Goal: Task Accomplishment & Management: Complete application form

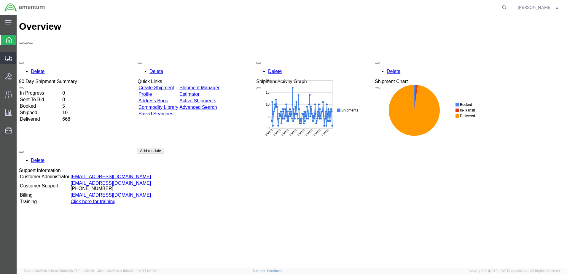
click at [0, 0] on span "Create Shipment" at bounding box center [0, 0] width 0 height 0
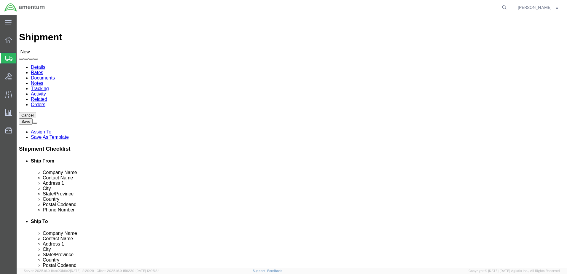
select select
select select "MYPROFILE"
select select "CA"
type input "yum"
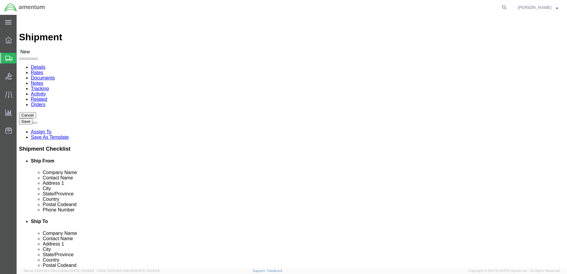
select select "49951"
select select "AZ"
drag, startPoint x: 297, startPoint y: 123, endPoint x: 336, endPoint y: 123, distance: 39.4
click input "text"
drag, startPoint x: 321, startPoint y: 122, endPoint x: 329, endPoint y: 122, distance: 8.3
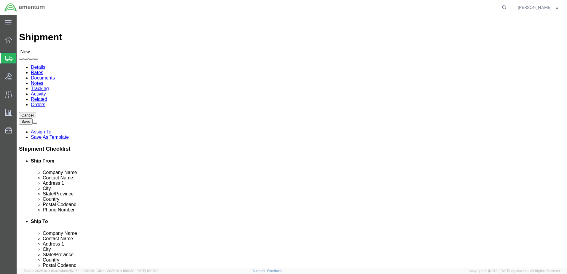
click input "ATTN: [PERSON_NAME]"
paste input "lahan"
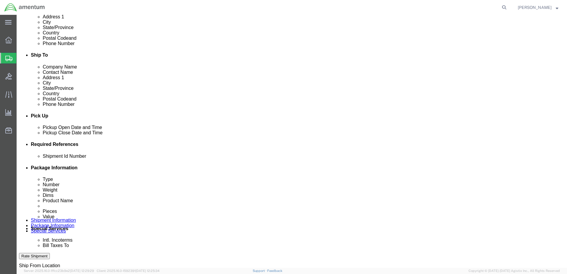
scroll to position [178, 0]
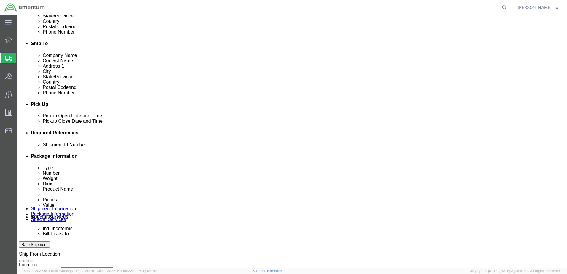
type input "ATTN: [PERSON_NAME]"
click button "Add reference"
click select "Select Account Type Activity ID Airline Appointment Number ASN Batch Request # …"
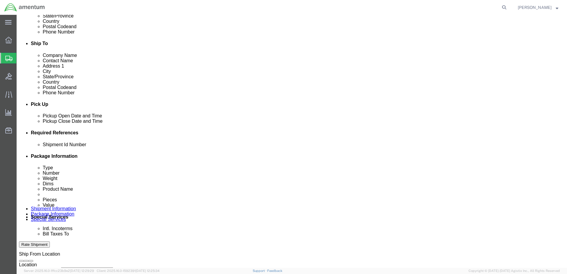
select select "DEPT"
click select "Select Account Type Activity ID Airline Appointment Number ASN Batch Request # …"
click input "text"
type input "CBP"
drag, startPoint x: 348, startPoint y: 188, endPoint x: 347, endPoint y: 184, distance: 4.5
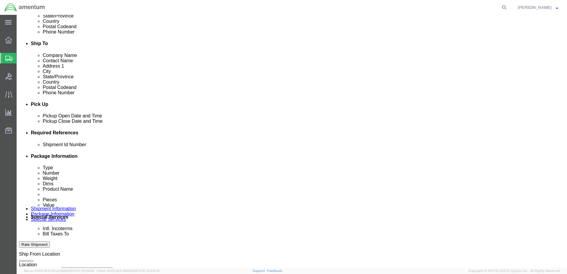
click select "Select Account Type Activity ID Airline Appointment Number ASN Batch Request # …"
select select "PROJNUM"
click select "Select Account Type Activity ID Airline Appointment Number ASN Batch Request # …"
paste input "AME-2025-IP01-FO013-2219-NAMC-Z000"
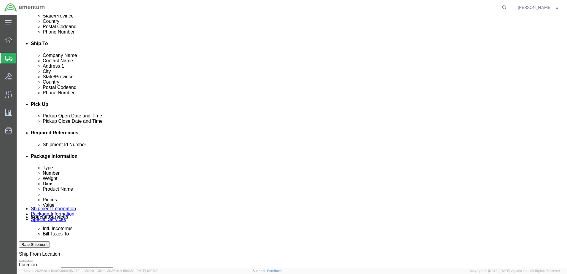
type input "AME-2025-IP01-FO013-2219-NAMC-Z000"
click select "Select Account Type Activity ID Airline Appointment Number ASN Batch Request # …"
select select "CUSTREF"
click select "Select Account Type Activity ID Airline Appointment Number ASN Batch Request # …"
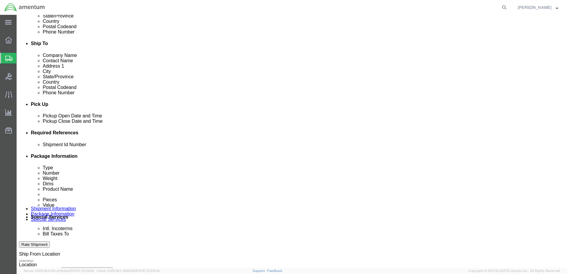
click input "text"
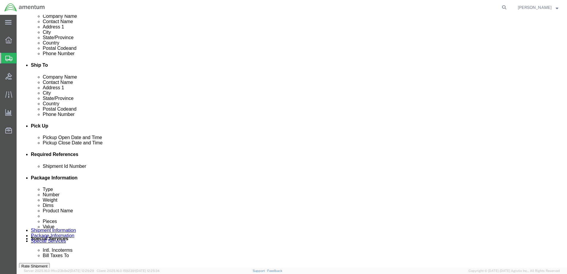
scroll to position [198, 0]
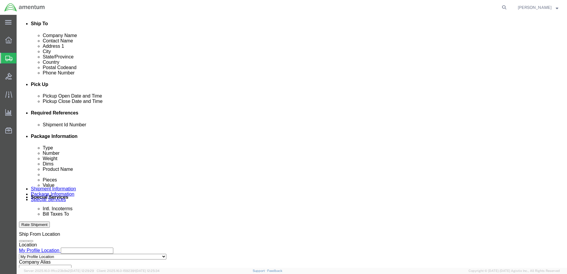
click input "[PERSON_NAME]"
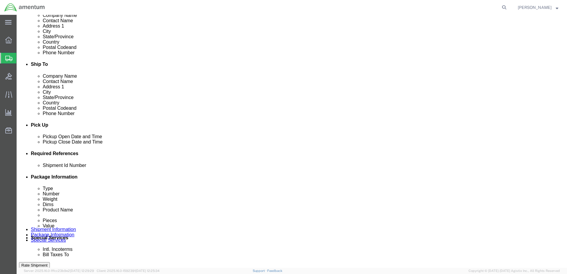
scroll to position [158, 0]
type input "[PERSON_NAME]"
click input "text"
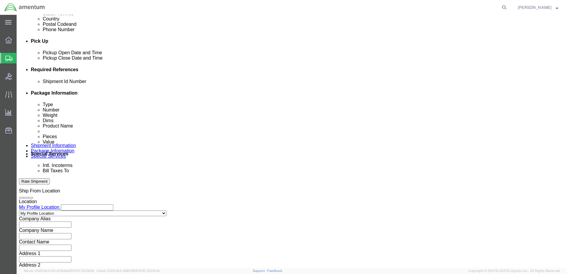
scroll to position [267, 0]
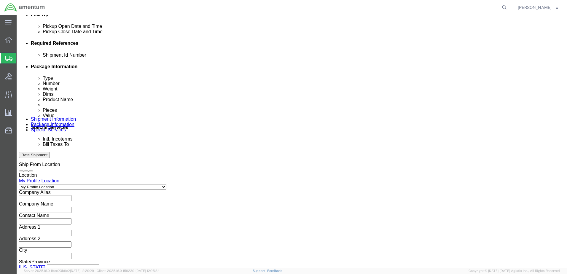
type input "08132025"
click button "Continue"
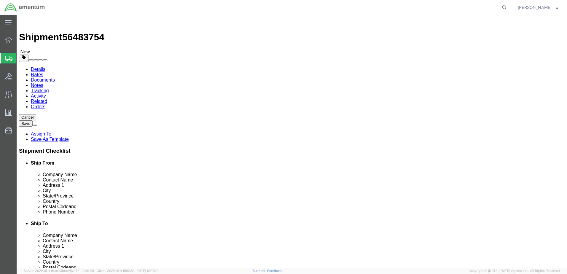
click select "Select BCK Boxes Bale(s) Basket(s) Bolt(s) Bottle(s) Buckets Bulk Bundle(s) Can…"
select select "ENV"
click select "Select BCK Boxes Bale(s) Basket(s) Bolt(s) Bottle(s) Buckets Bulk Bundle(s) Can…"
type input "9.50"
type input "12.50"
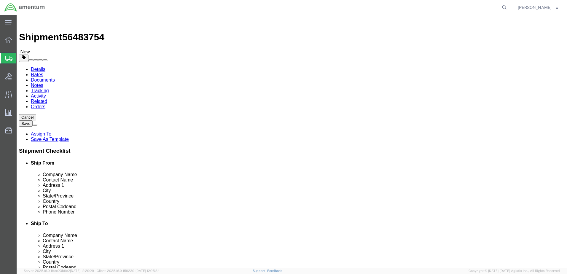
type input "0.25"
type input "1"
click span
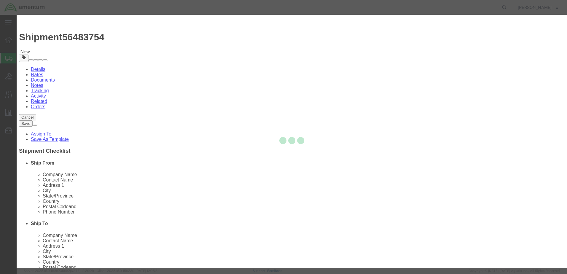
click at [202, 61] on div at bounding box center [292, 141] width 550 height 253
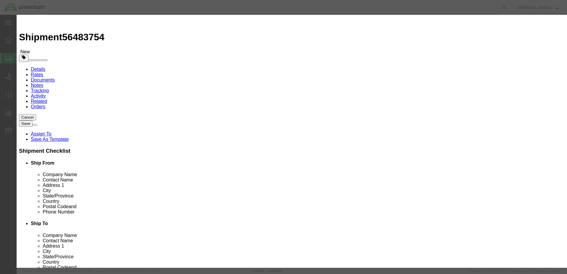
drag, startPoint x: 202, startPoint y: 61, endPoint x: 185, endPoint y: 46, distance: 22.3
click input "text"
type input "Site paperwork"
drag, startPoint x: 170, startPoint y: 58, endPoint x: 163, endPoint y: 57, distance: 7.1
click div "Pieces 0 Select Bag Barrels 100Board Feet Bottle Box Blister Pack Carats Can Ca…"
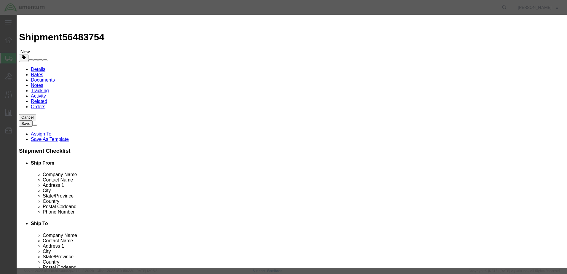
click div "Commodity library"
click input "10"
drag, startPoint x: 181, startPoint y: 55, endPoint x: 152, endPoint y: 58, distance: 28.3
click div "Pieces 10 Select Bag Barrels 100Board Feet Bottle Box Blister Pack Carats Can C…"
type input "1"
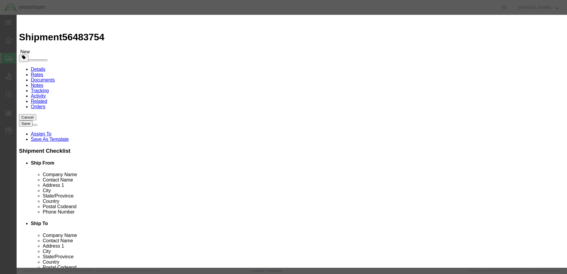
click div "Commodity library"
click input "text"
type input "1.00"
click button "Save & Close"
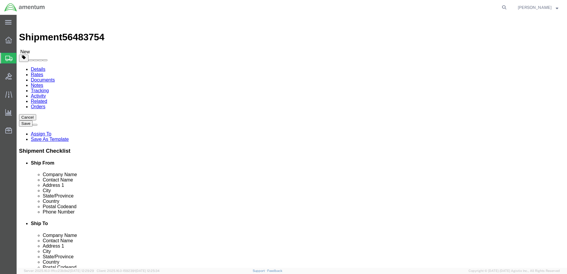
click button "Rate Shipment"
